Goal: Transaction & Acquisition: Purchase product/service

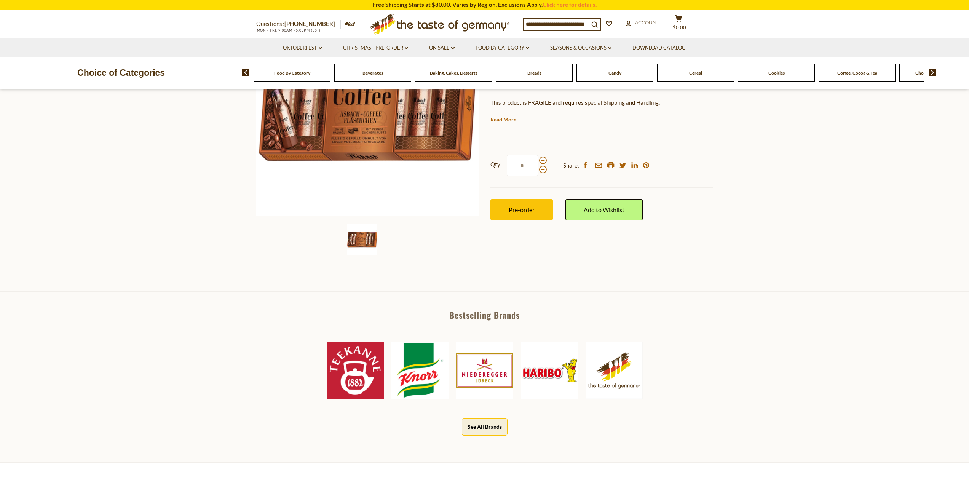
scroll to position [152, 0]
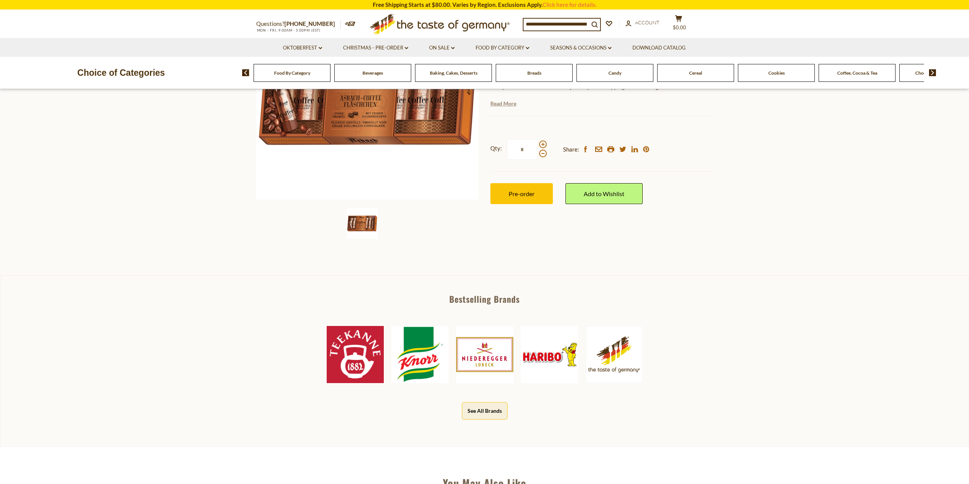
click at [510, 100] on link "Read More" at bounding box center [503, 104] width 26 height 8
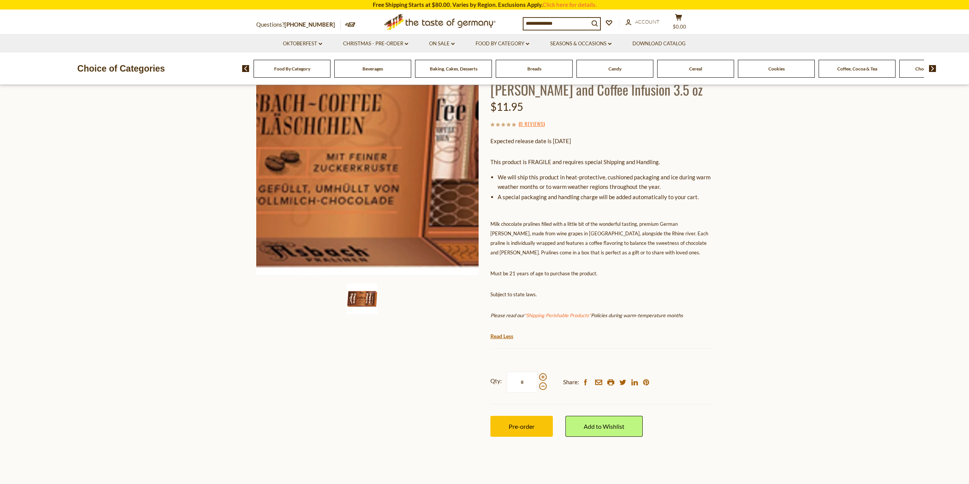
scroll to position [76, 0]
